Goal: Download file/media

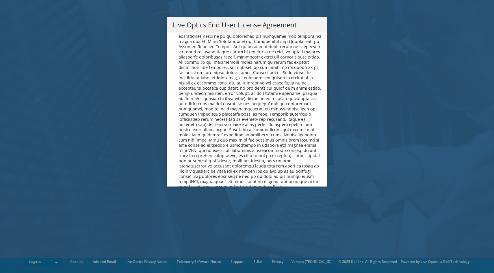
scroll to position [2116, 0]
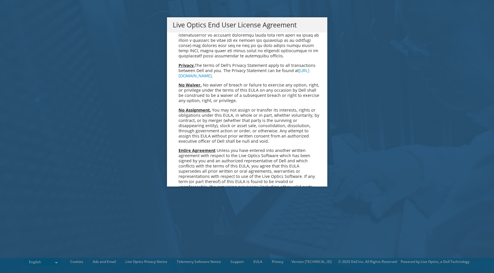
click at [186, 236] on link "Accept" at bounding box center [187, 243] width 29 height 14
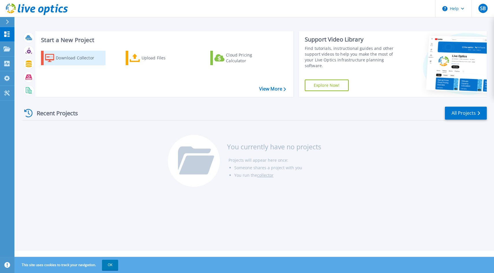
click at [70, 59] on div "Download Collector" at bounding box center [79, 58] width 46 height 12
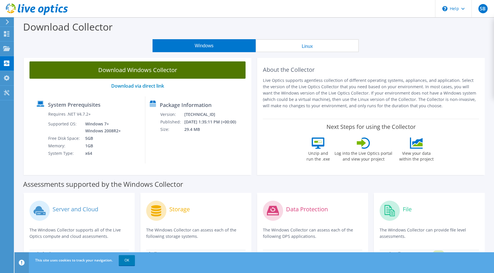
click at [149, 67] on link "Download Windows Collector" at bounding box center [137, 70] width 216 height 17
